Goal: Task Accomplishment & Management: Use online tool/utility

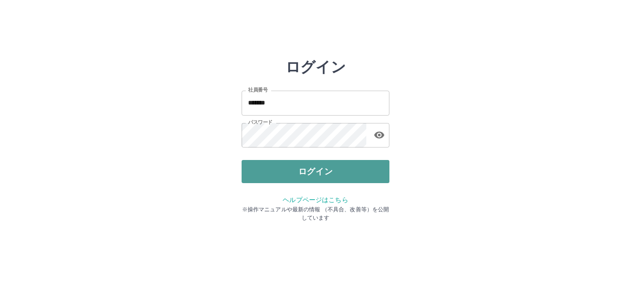
click at [310, 169] on button "ログイン" at bounding box center [316, 171] width 148 height 23
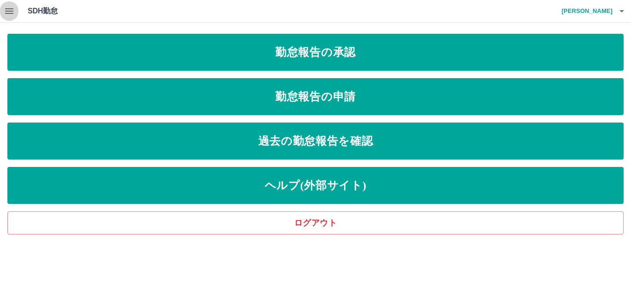
click at [11, 11] on icon "button" at bounding box center [9, 11] width 8 height 6
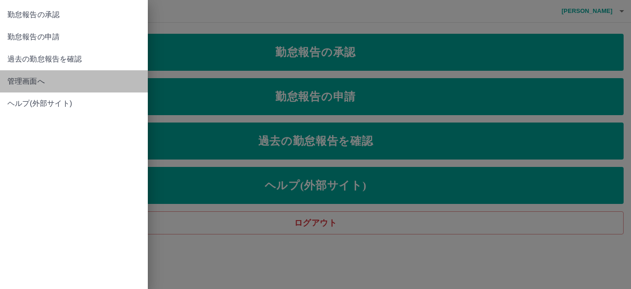
click at [27, 80] on span "管理画面へ" at bounding box center [73, 81] width 133 height 11
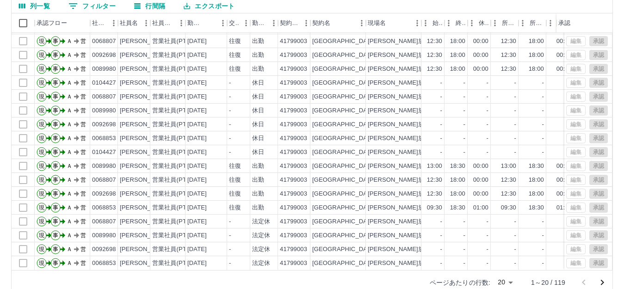
scroll to position [102, 0]
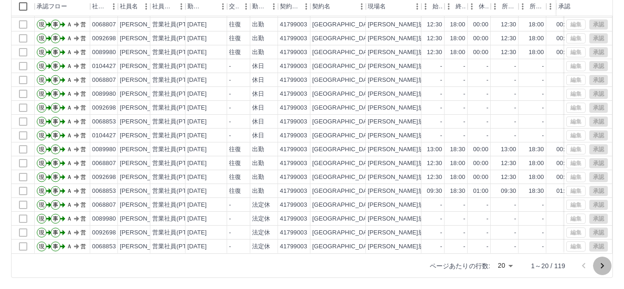
click at [601, 265] on icon "次のページへ" at bounding box center [601, 265] width 11 height 11
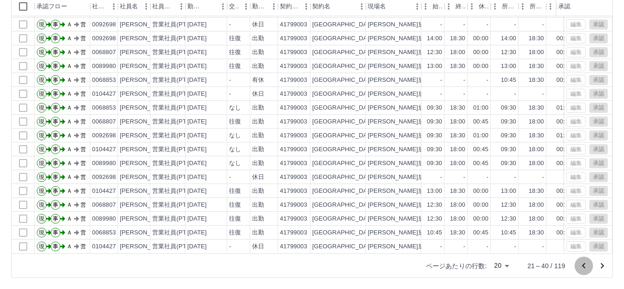
click at [582, 264] on icon "前のページへ" at bounding box center [583, 265] width 11 height 11
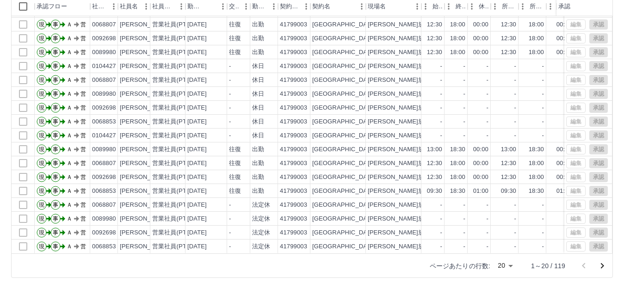
scroll to position [48, 0]
click at [570, 186] on div "編集 承認" at bounding box center [587, 191] width 42 height 10
